Goal: Task Accomplishment & Management: Manage account settings

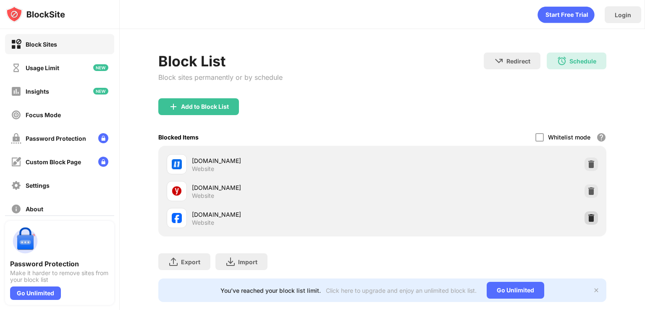
click at [587, 219] on img at bounding box center [591, 218] width 8 height 8
